Goal: Task Accomplishment & Management: Use online tool/utility

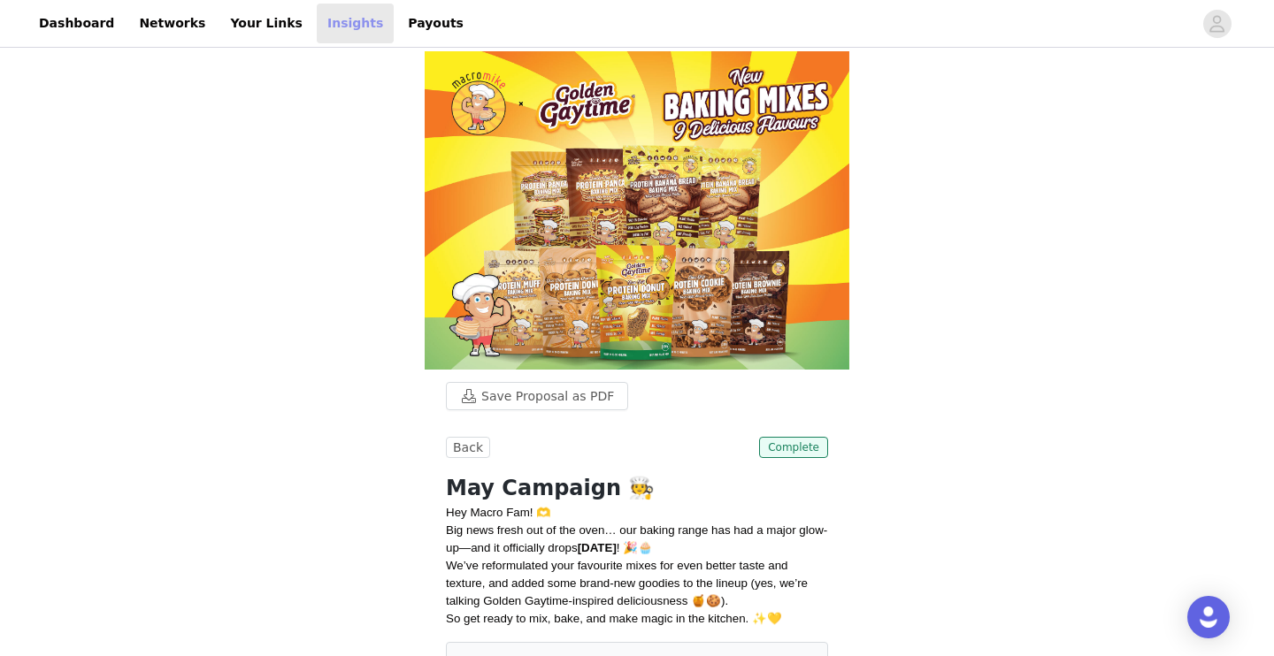
click at [337, 12] on link "Insights" at bounding box center [355, 24] width 77 height 40
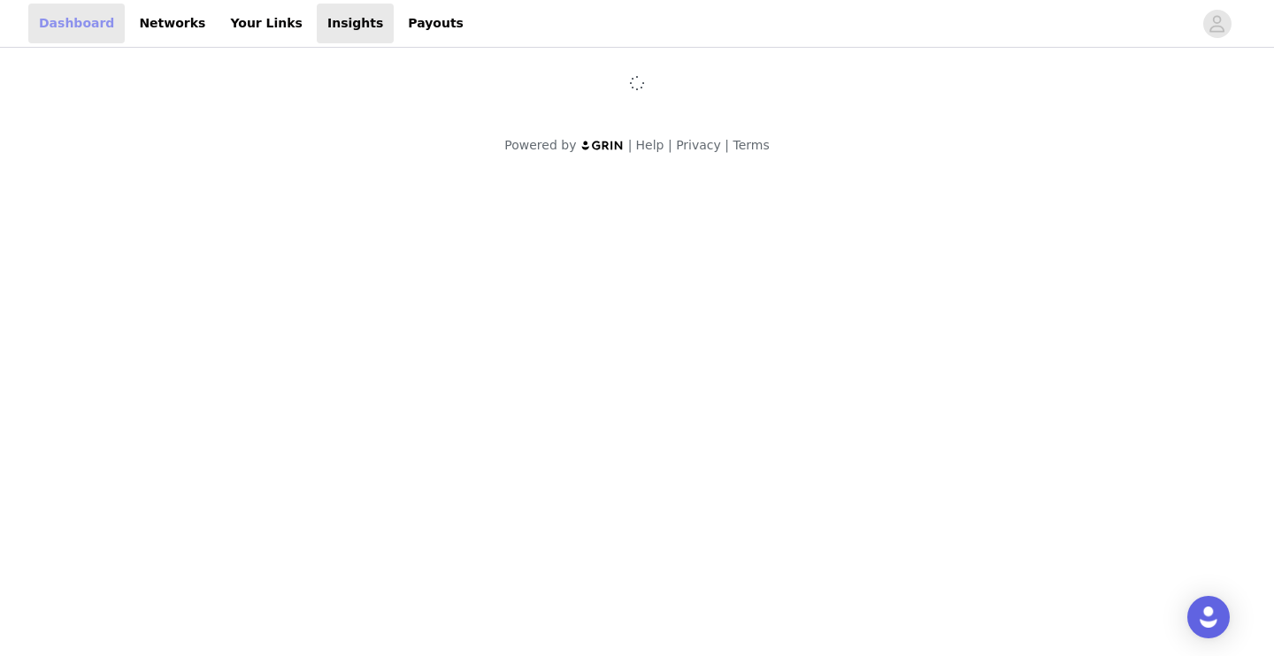
click at [69, 27] on link "Dashboard" at bounding box center [76, 24] width 96 height 40
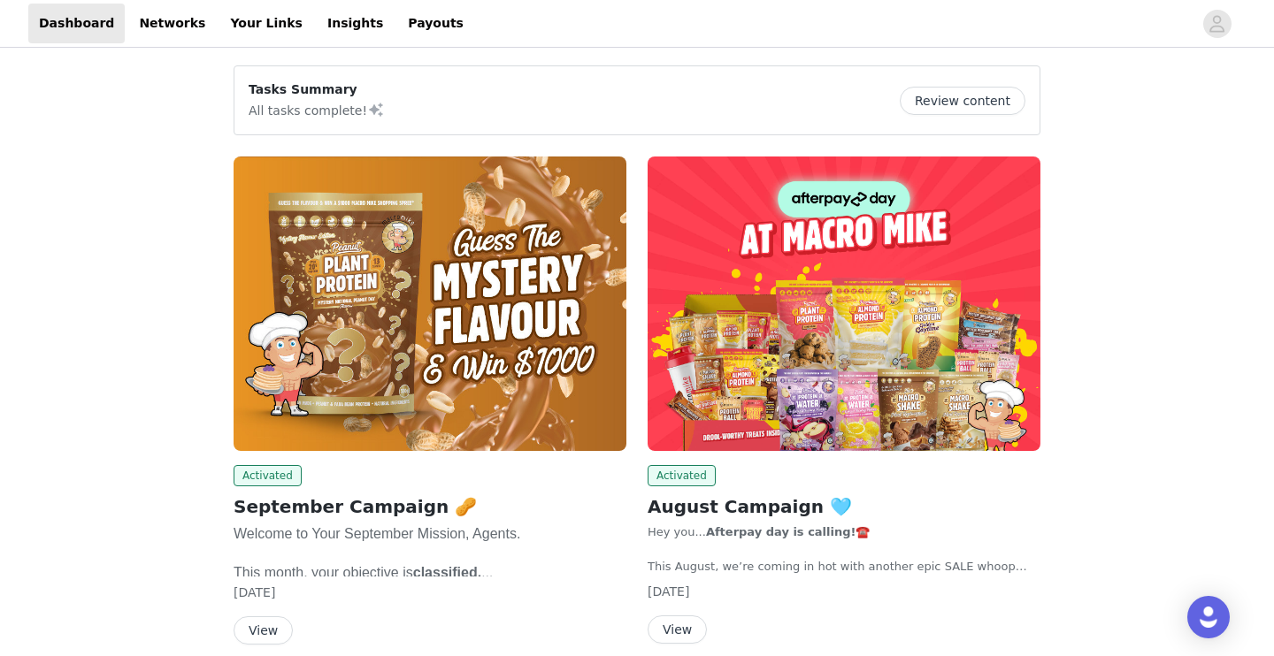
scroll to position [62, 0]
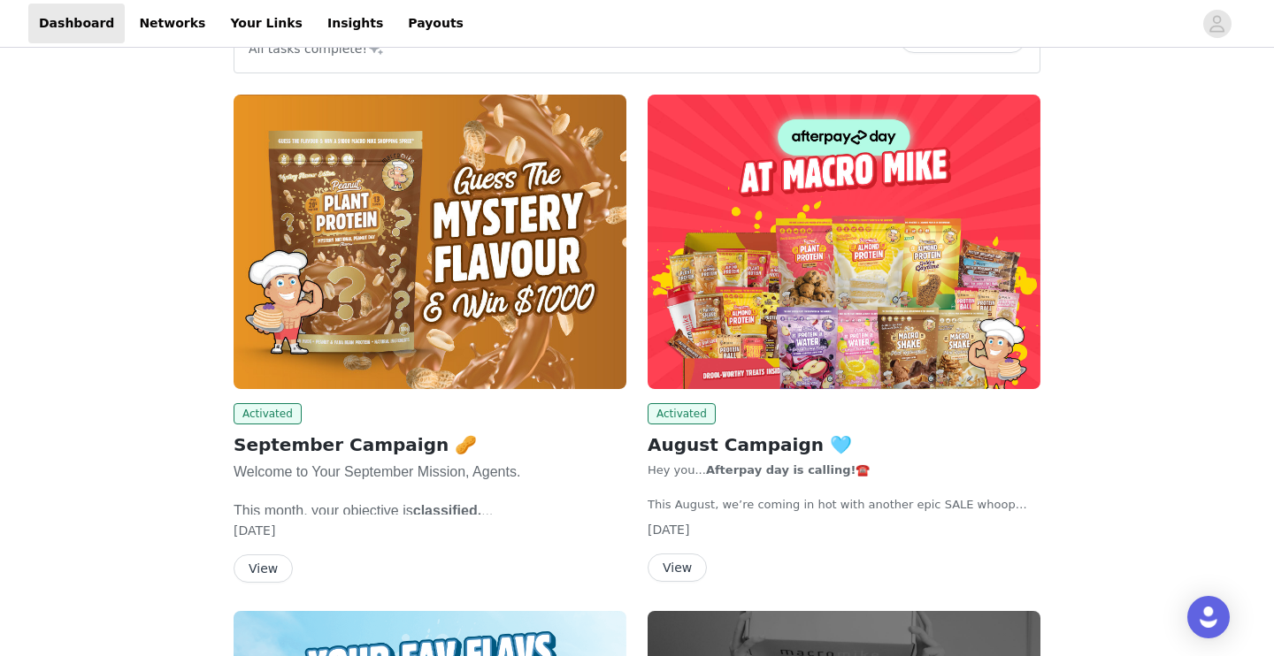
click at [688, 559] on button "View" at bounding box center [676, 568] width 59 height 28
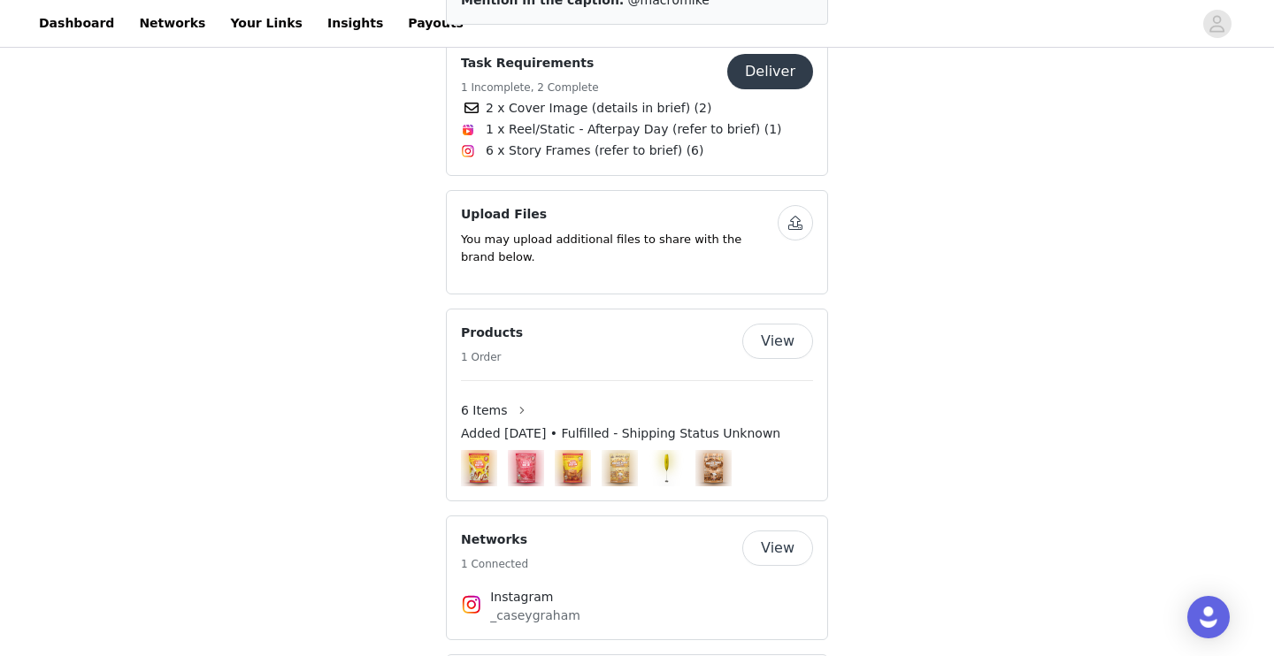
scroll to position [729, 0]
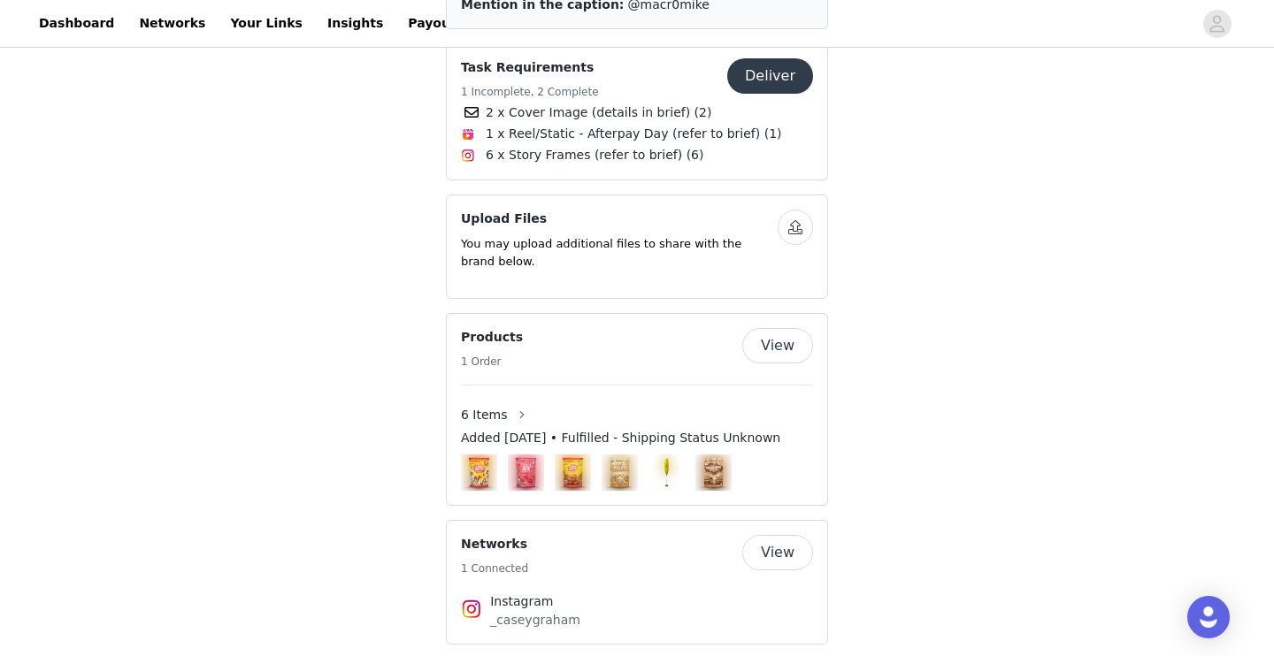
click at [763, 94] on button "Deliver" at bounding box center [770, 75] width 86 height 35
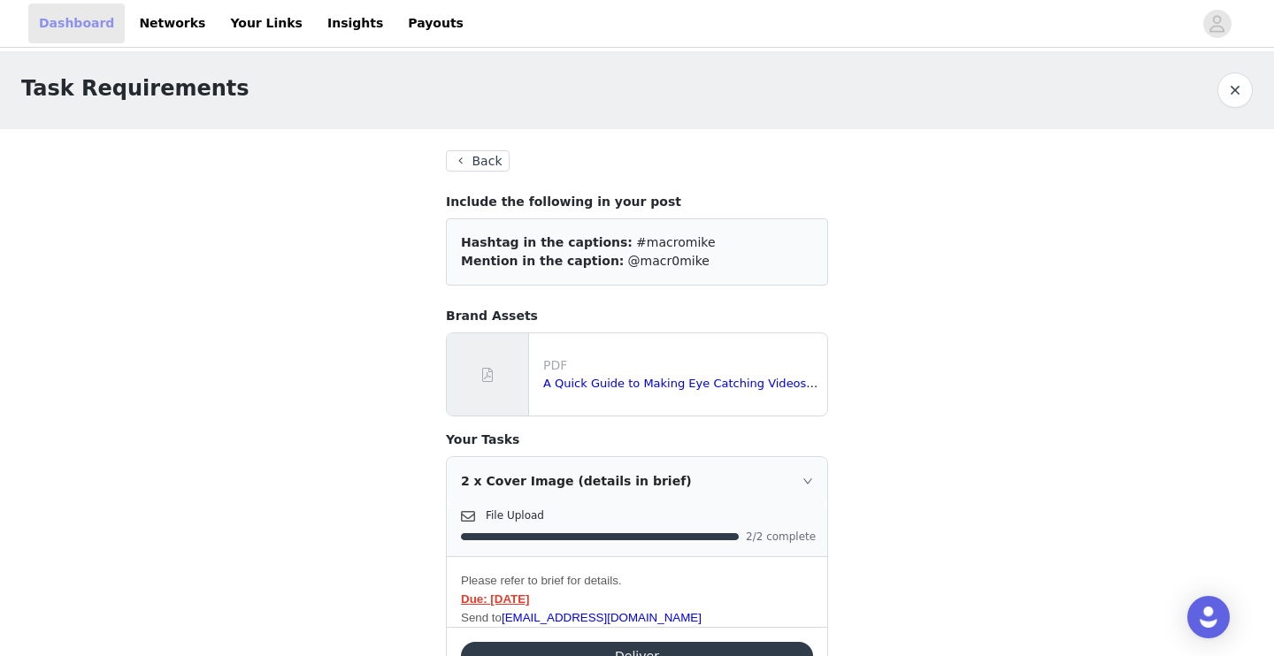
click at [103, 42] on link "Dashboard" at bounding box center [76, 24] width 96 height 40
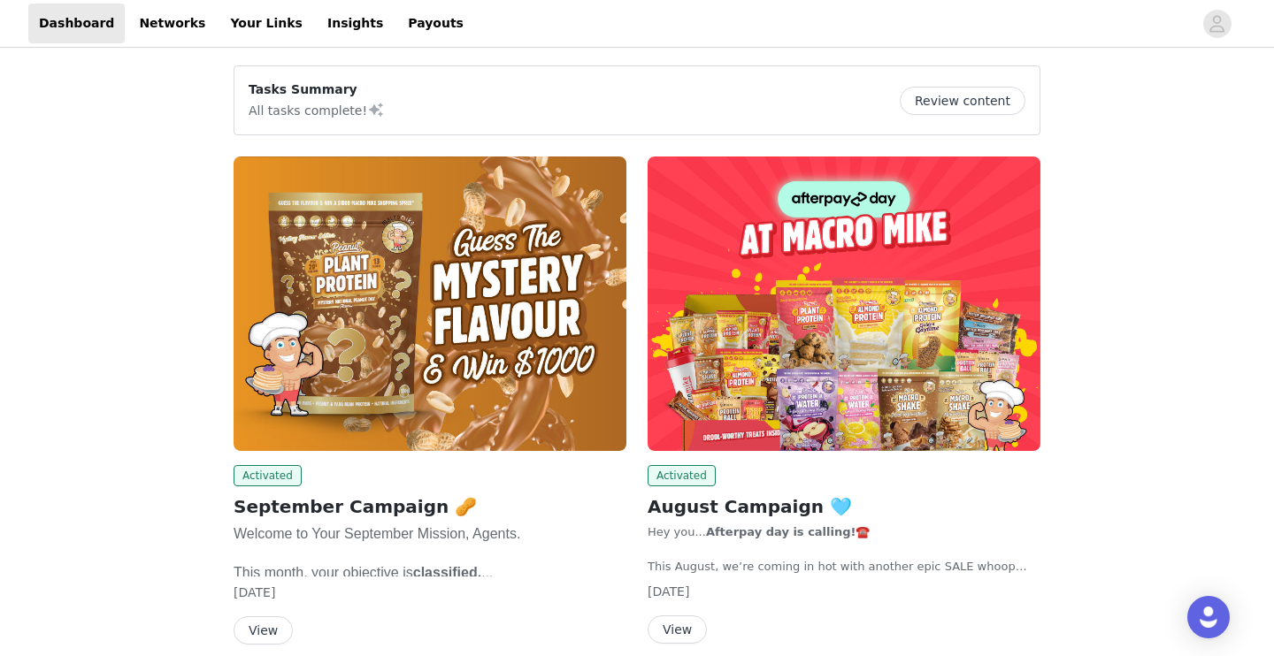
click at [285, 634] on button "View" at bounding box center [263, 630] width 59 height 28
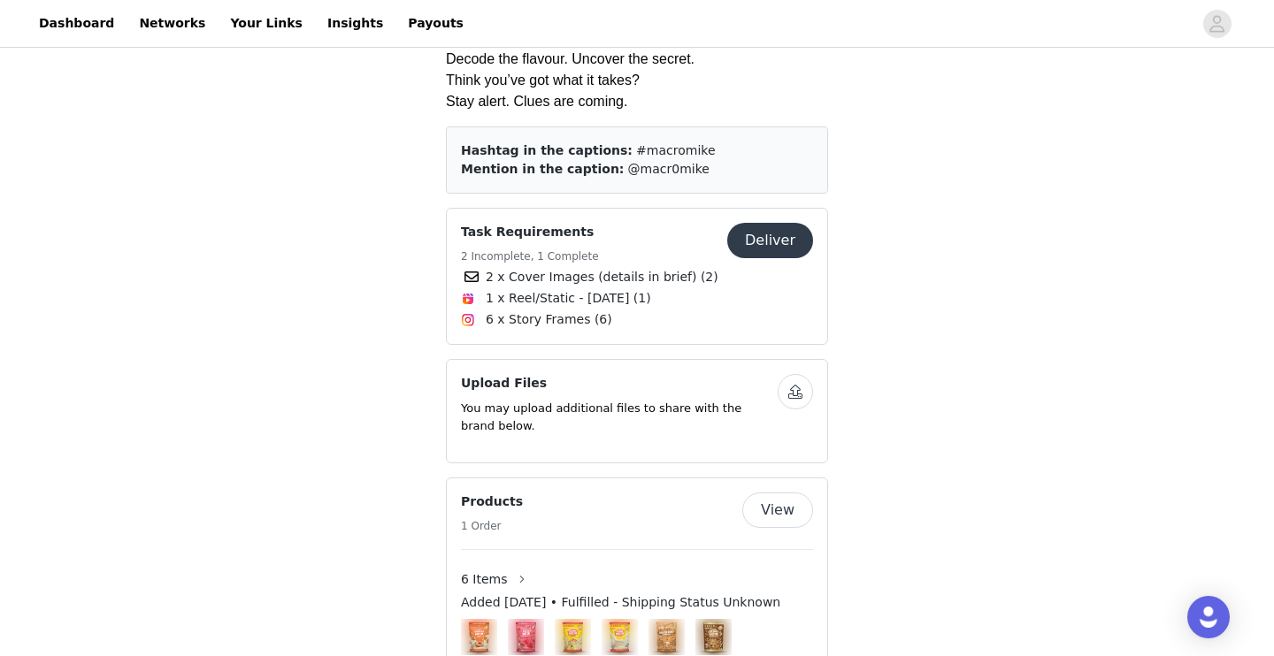
scroll to position [563, 0]
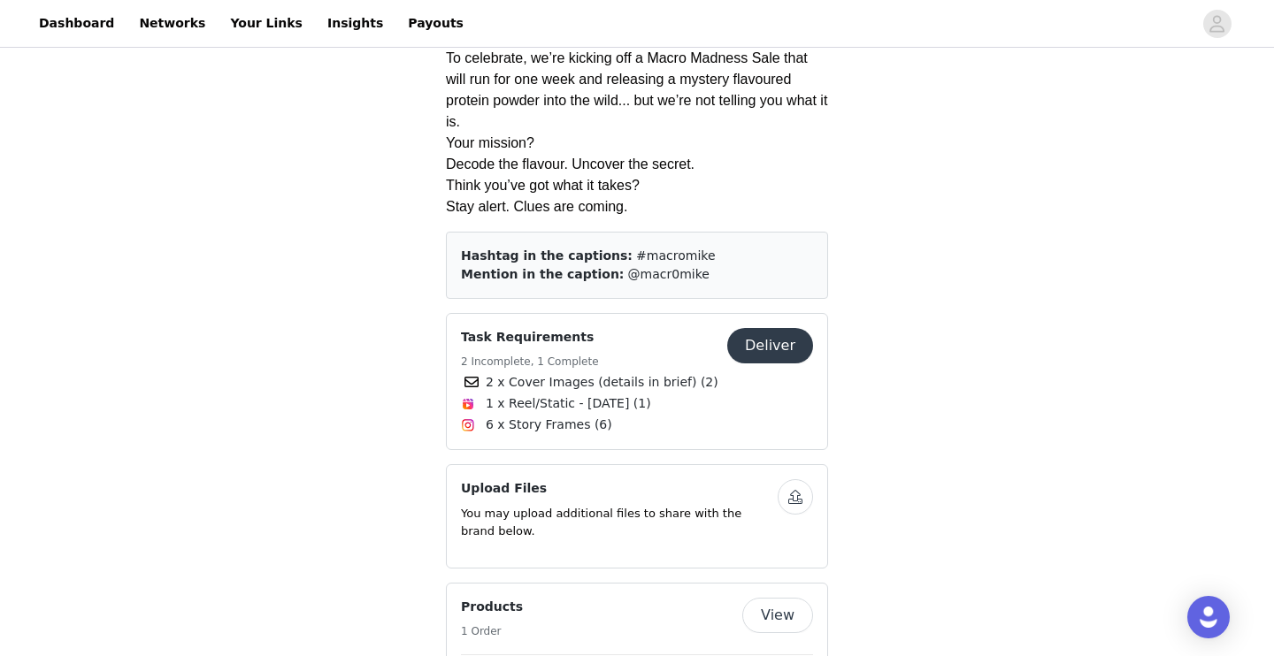
click at [768, 340] on button "Deliver" at bounding box center [770, 345] width 86 height 35
